Goal: Task Accomplishment & Management: Manage account settings

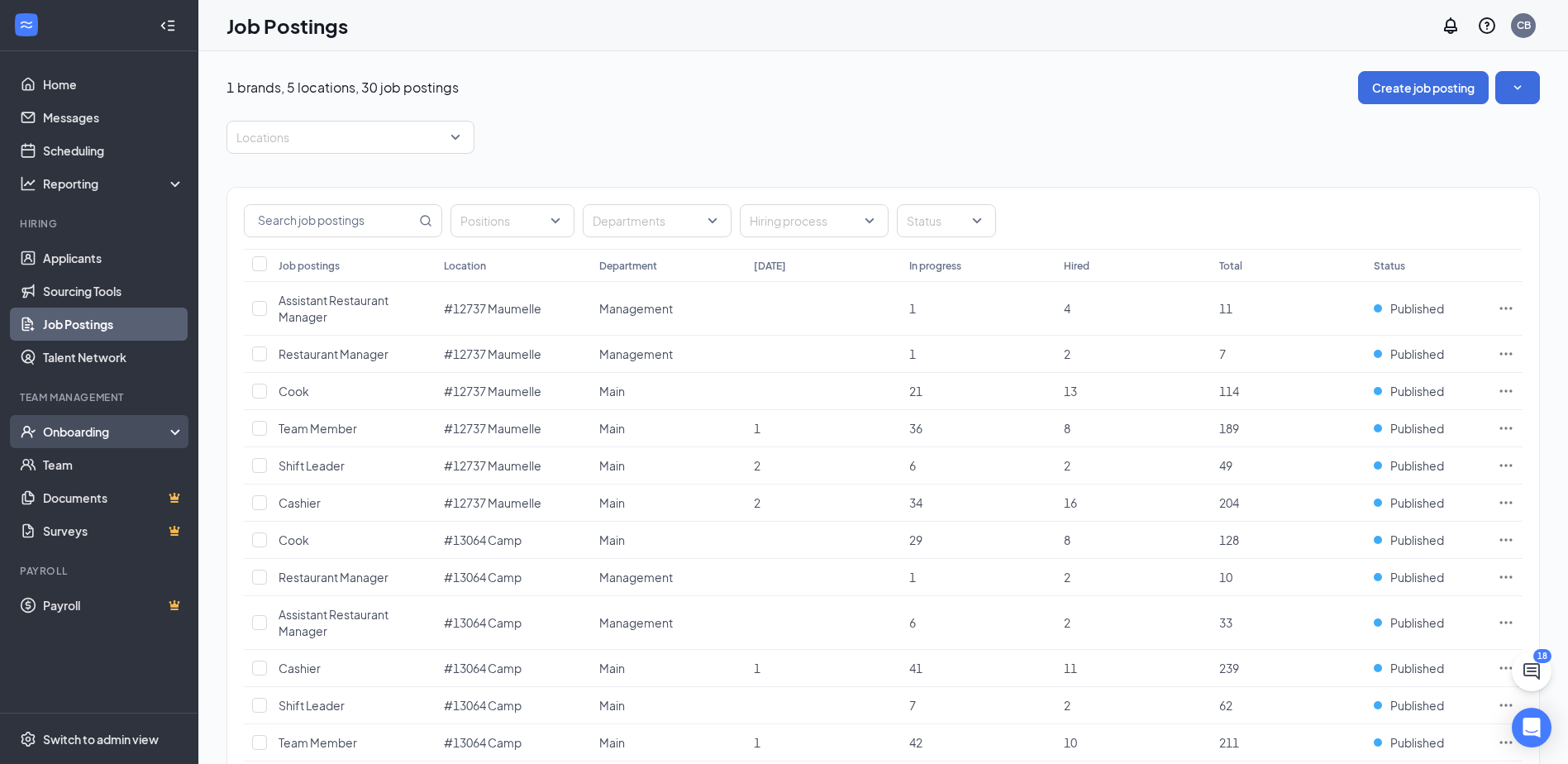
click at [82, 432] on div "Onboarding" at bounding box center [106, 431] width 128 height 17
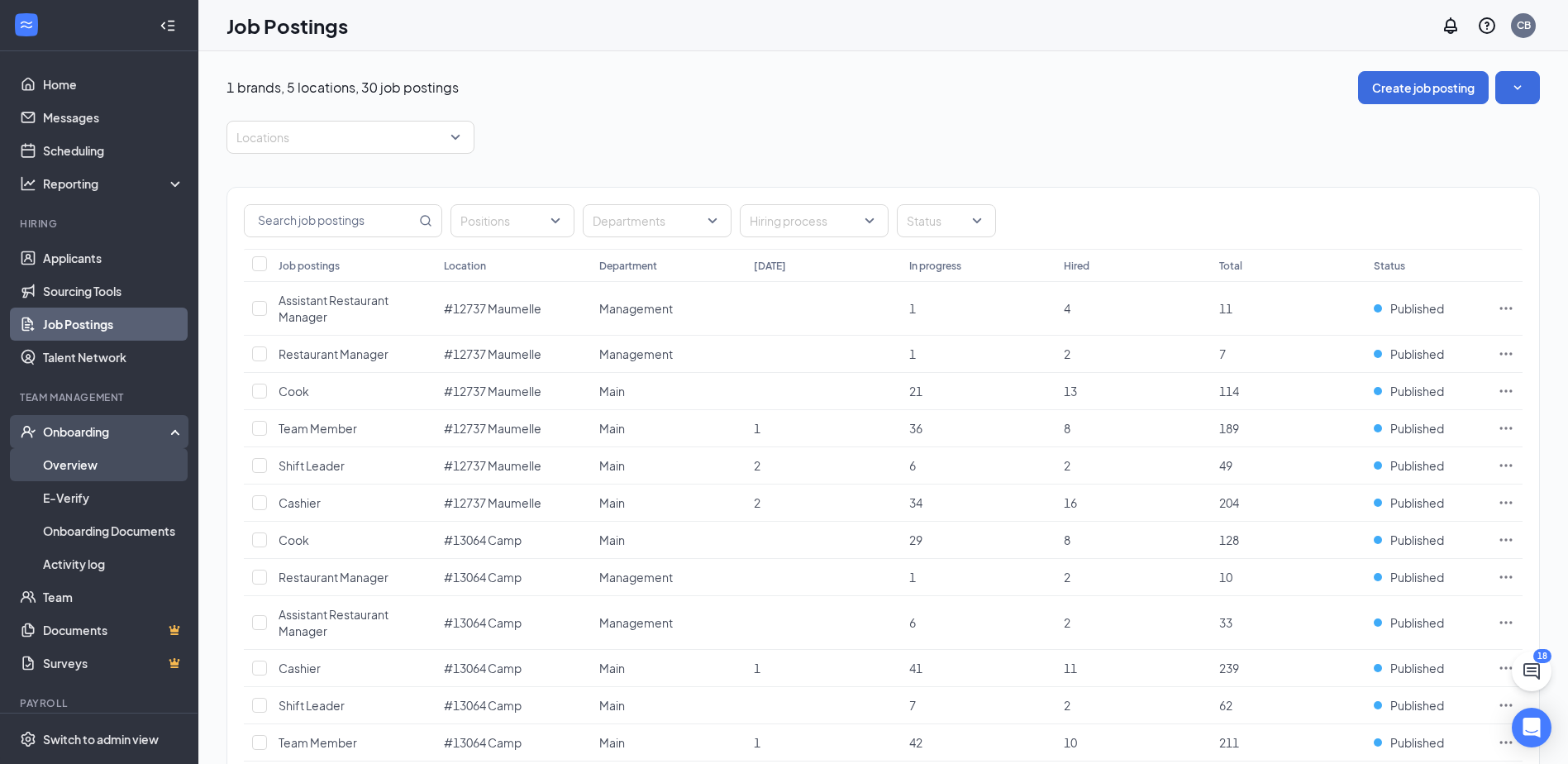
click at [96, 464] on link "Overview" at bounding box center [113, 464] width 141 height 33
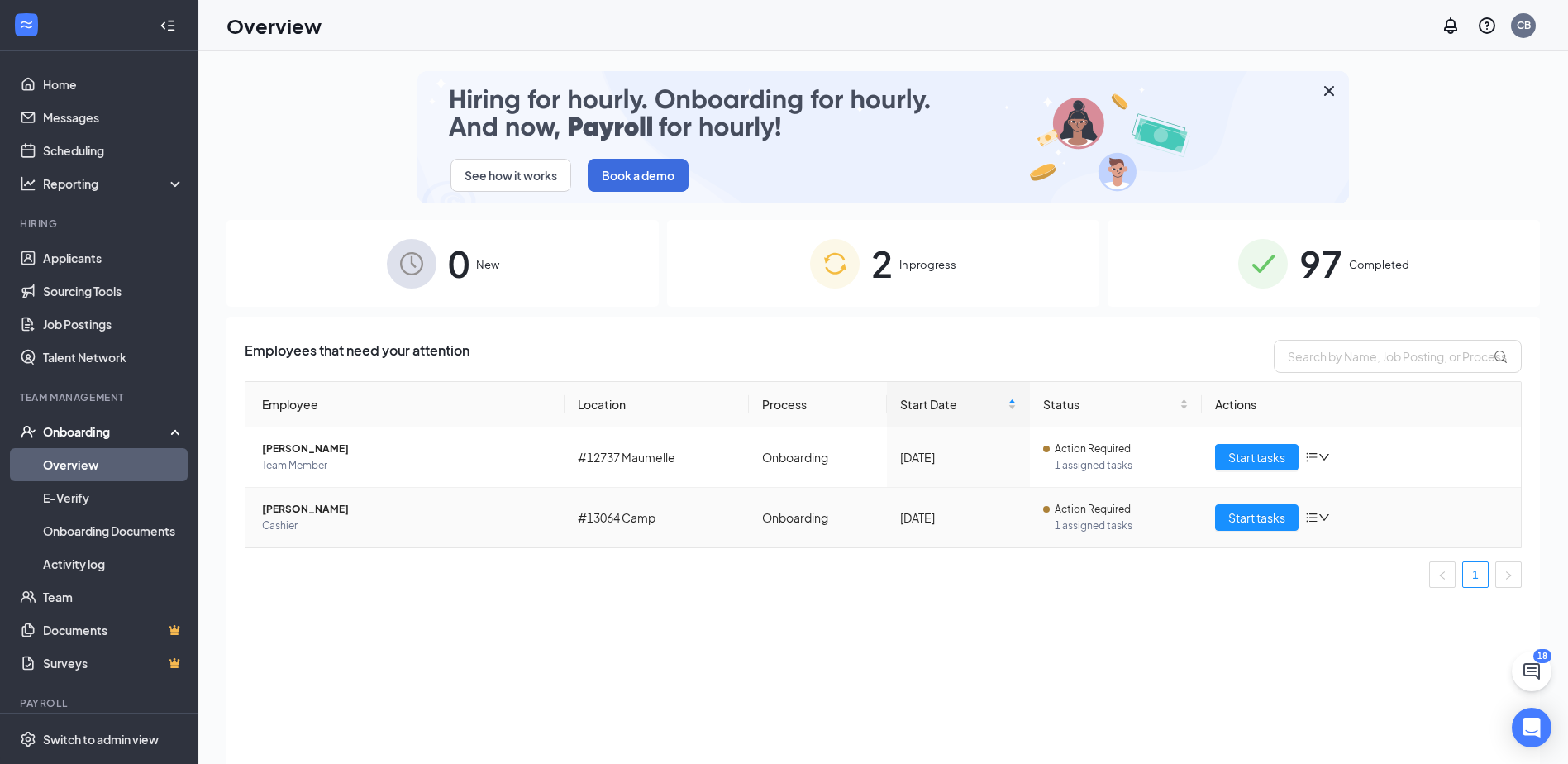
click at [288, 511] on span "[PERSON_NAME]" at bounding box center [406, 509] width 289 height 17
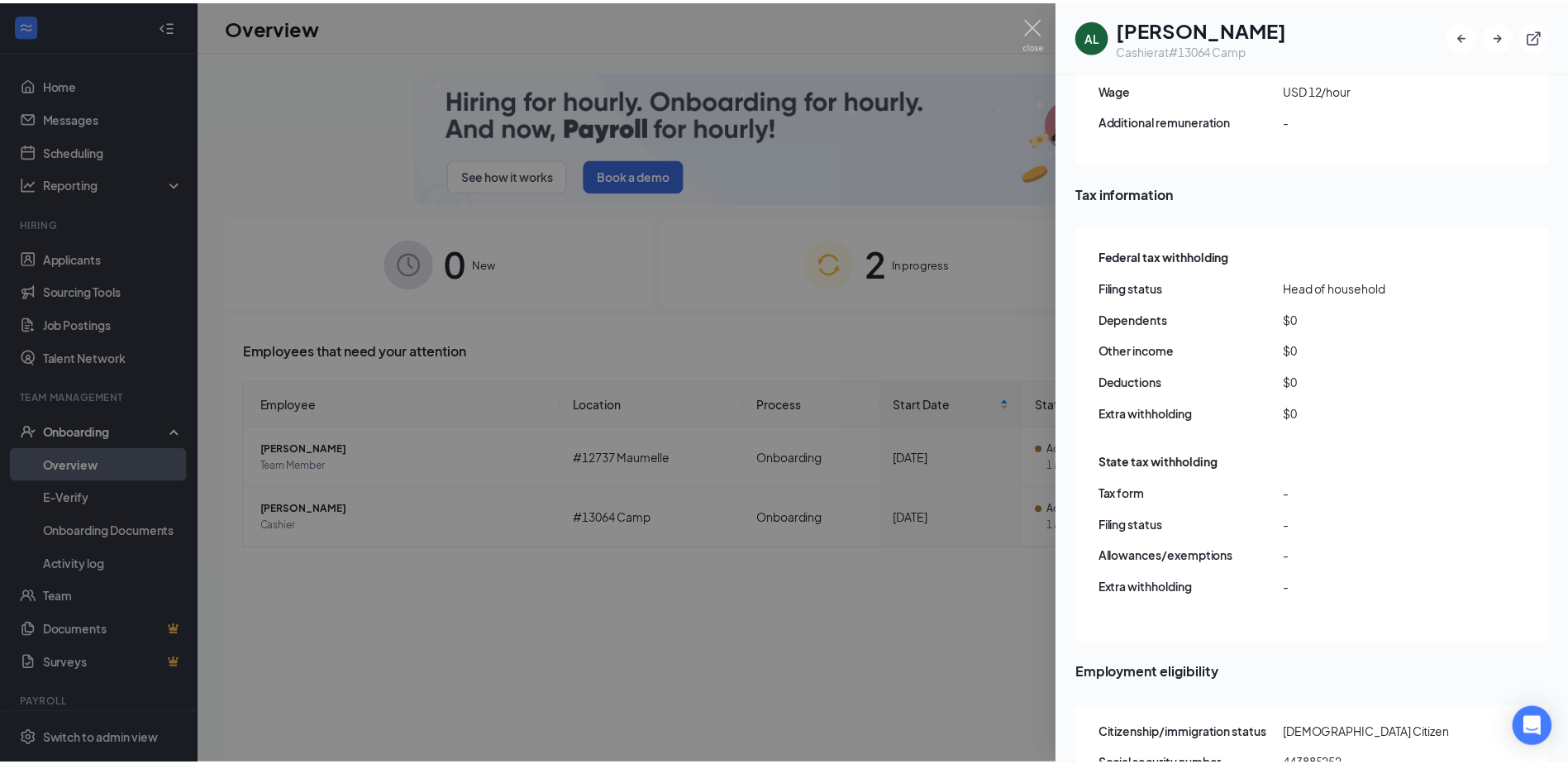
scroll to position [1314, 0]
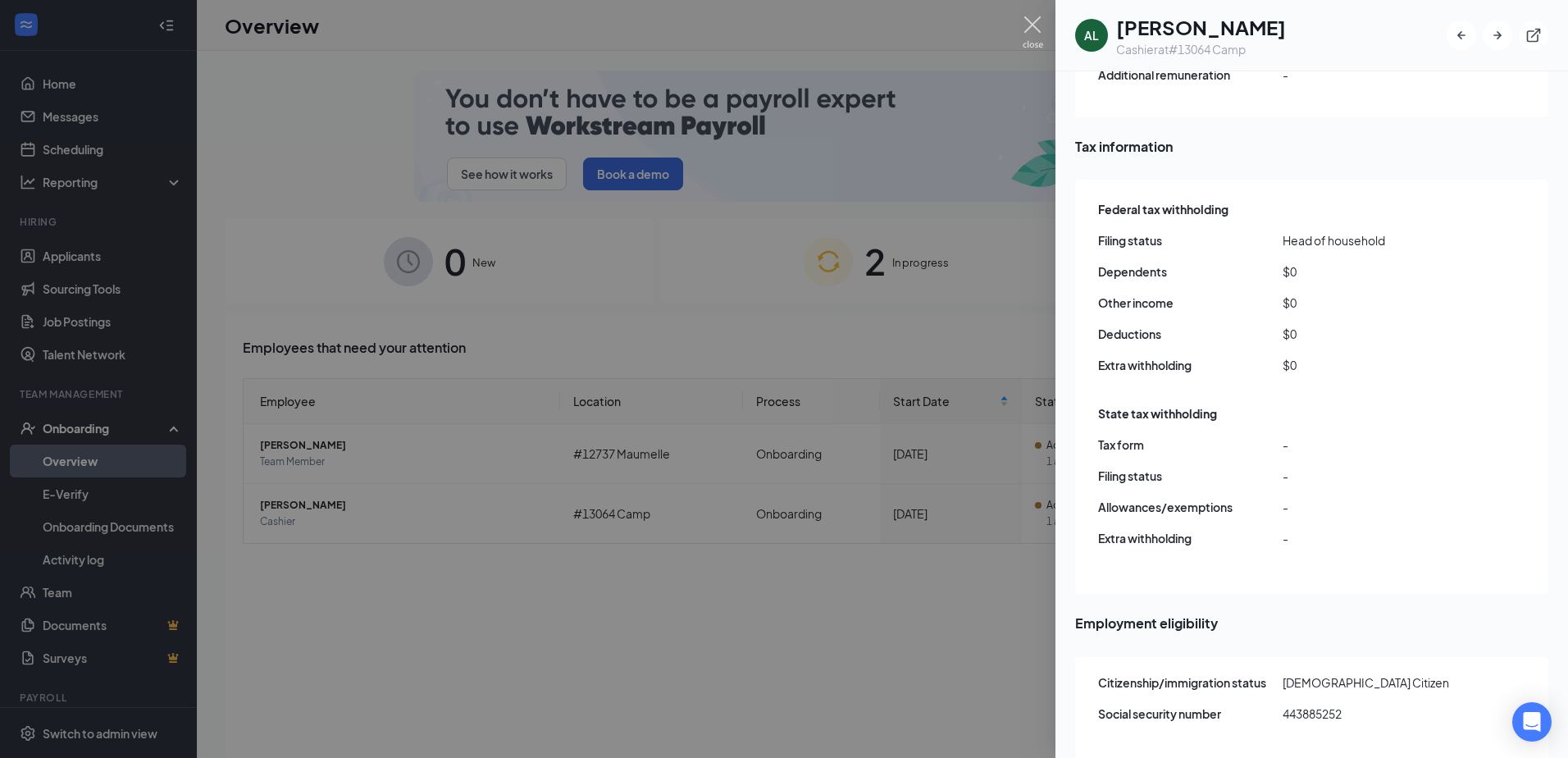
click at [1034, 26] on img at bounding box center [1032, 33] width 20 height 32
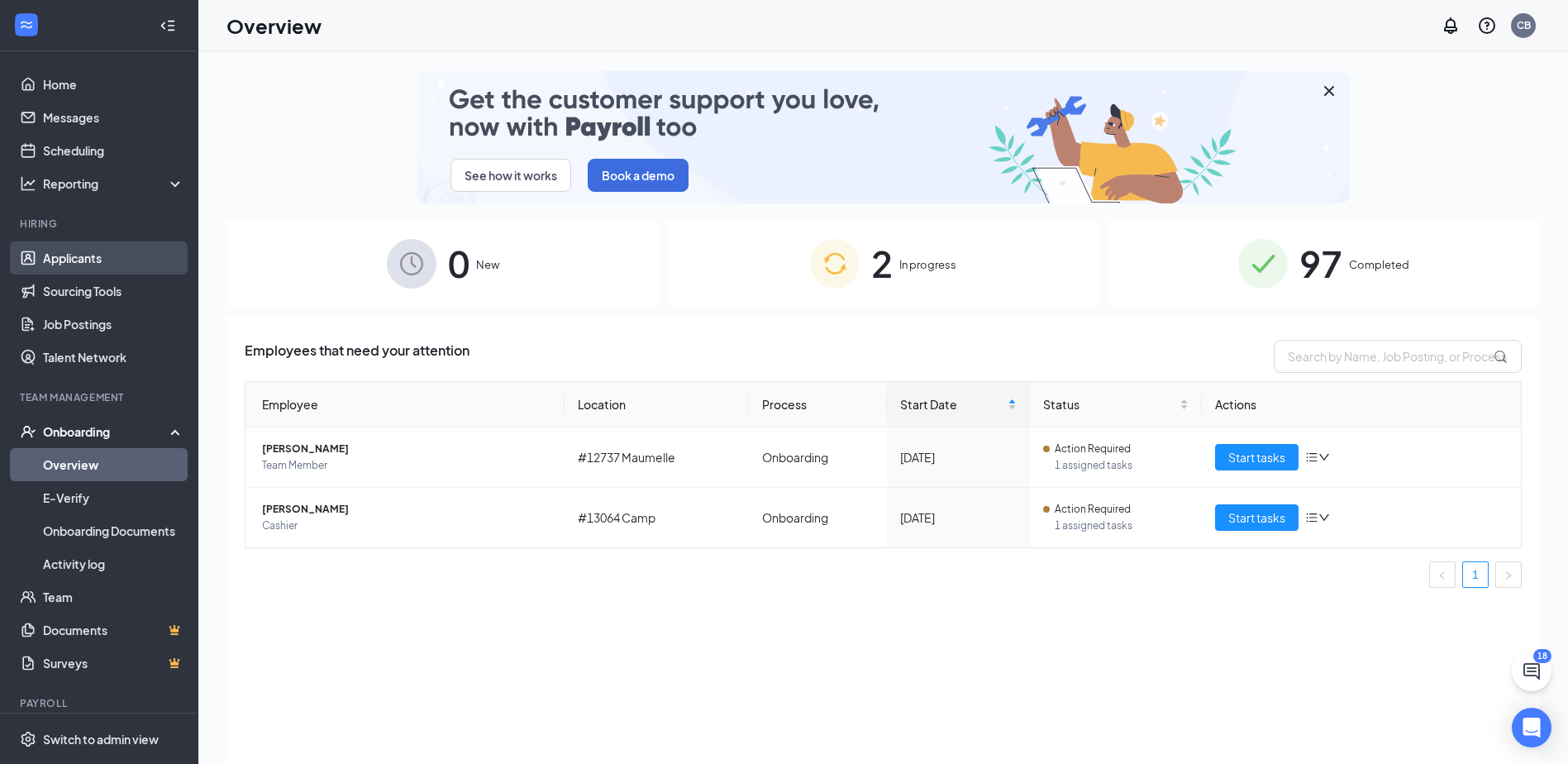
click at [112, 254] on link "Applicants" at bounding box center [113, 257] width 141 height 33
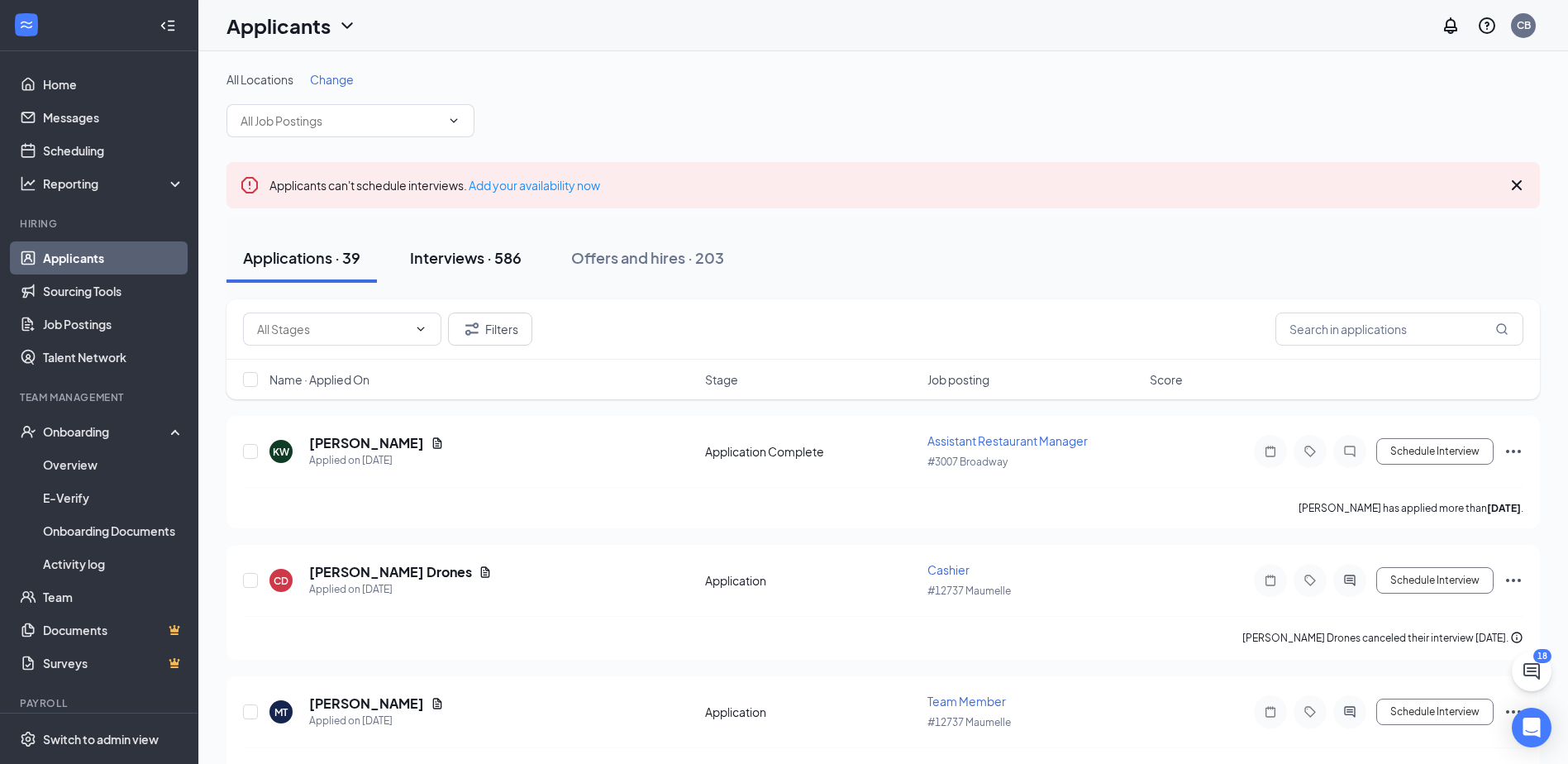
click at [483, 256] on div "Interviews · 586" at bounding box center [466, 257] width 112 height 20
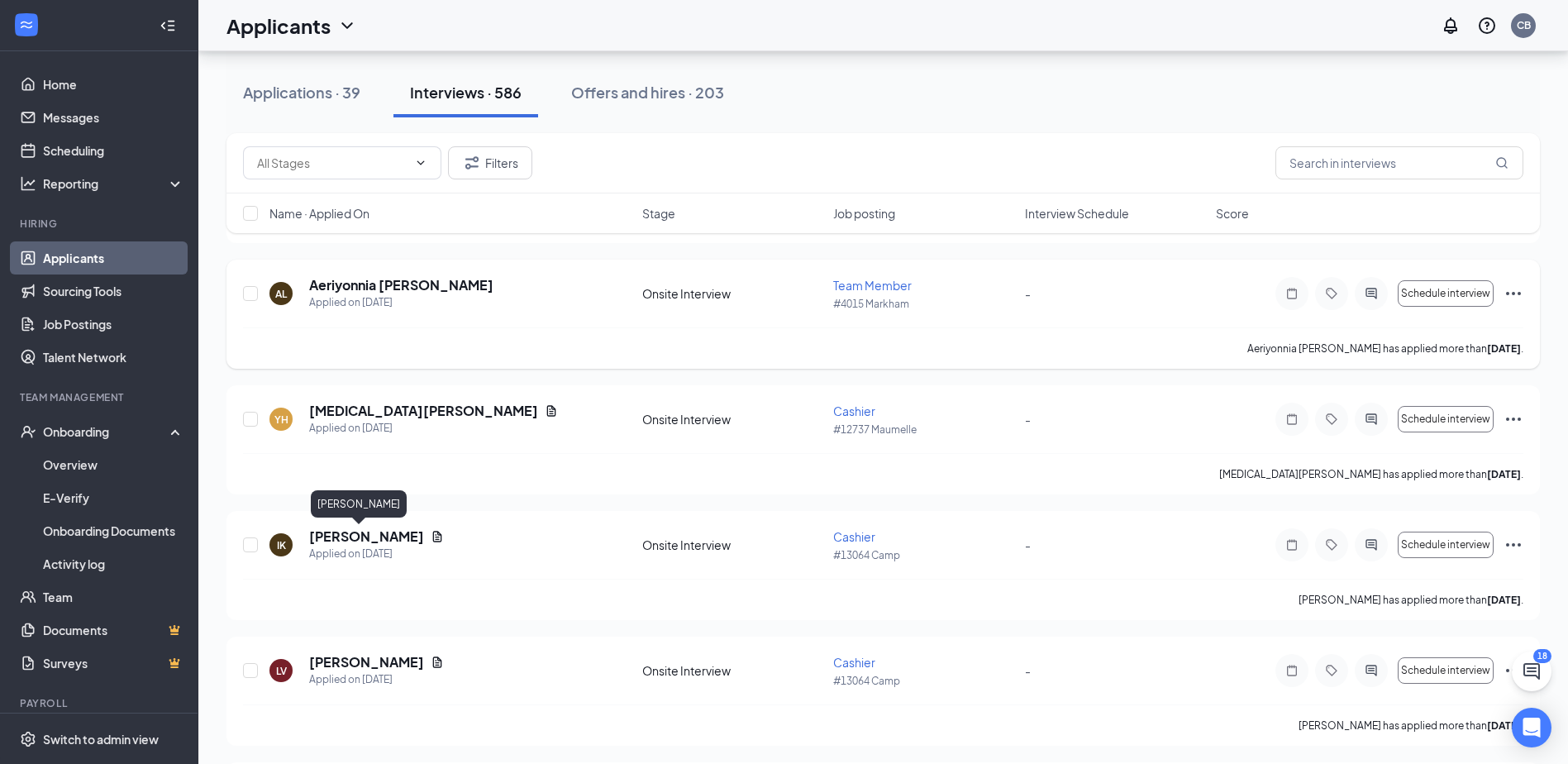
scroll to position [11495, 0]
